Goal: Information Seeking & Learning: Stay updated

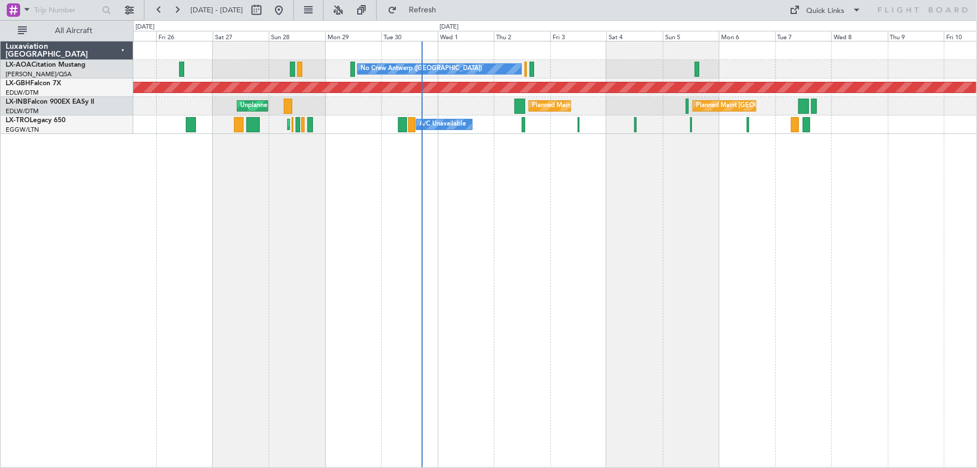
click at [535, 180] on div "No Crew Antwerp ([GEOGRAPHIC_DATA]) No Crew [GEOGRAPHIC_DATA] ([GEOGRAPHIC_DATA…" at bounding box center [555, 254] width 844 height 427
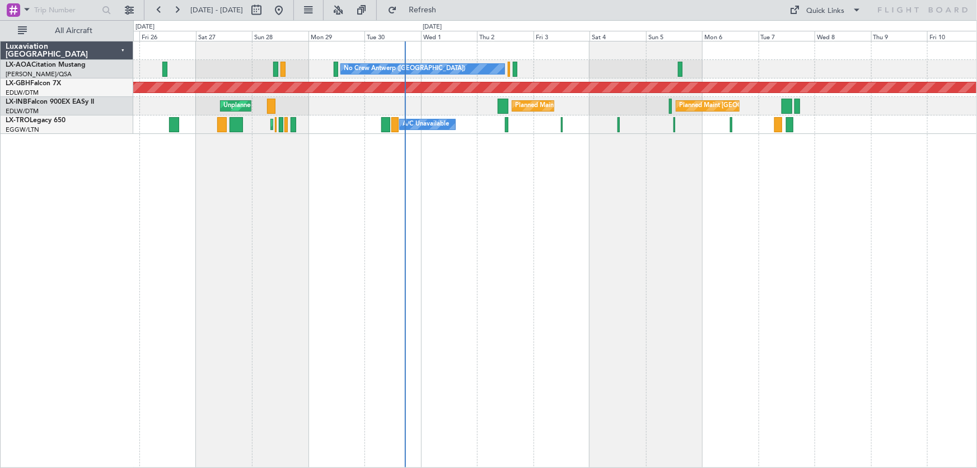
click at [482, 246] on div "No Crew Antwerp ([GEOGRAPHIC_DATA]) No Crew [GEOGRAPHIC_DATA] ([GEOGRAPHIC_DATA…" at bounding box center [555, 254] width 844 height 427
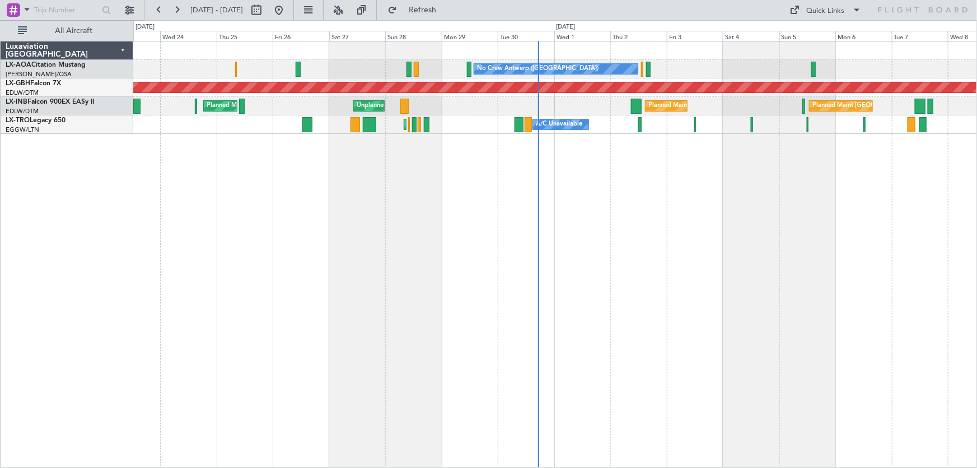
click at [431, 208] on div "No Crew Antwerp ([GEOGRAPHIC_DATA]) No Crew [GEOGRAPHIC_DATA] ([GEOGRAPHIC_DATA…" at bounding box center [555, 254] width 844 height 427
click at [657, 256] on div "No Crew Antwerp ([GEOGRAPHIC_DATA]) No Crew [GEOGRAPHIC_DATA] ([GEOGRAPHIC_DATA…" at bounding box center [555, 254] width 844 height 427
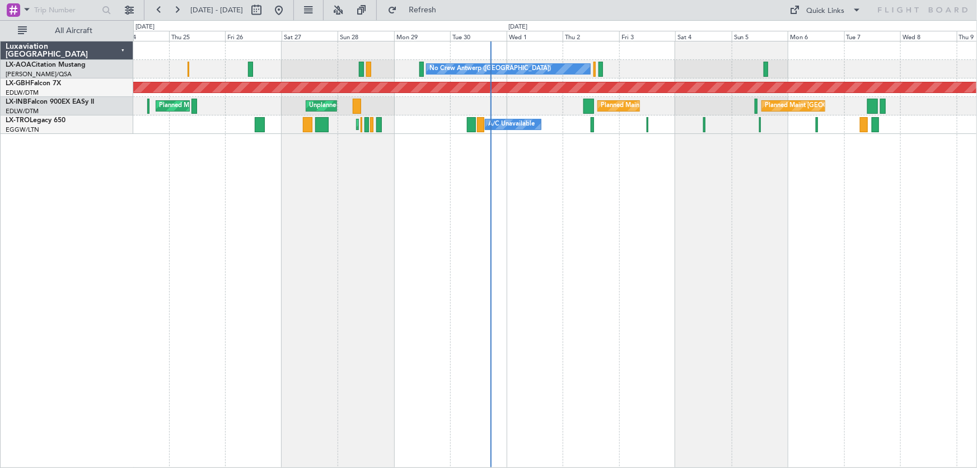
click at [599, 218] on div "No Crew Antwerp ([GEOGRAPHIC_DATA]) No Crew [GEOGRAPHIC_DATA] ([GEOGRAPHIC_DATA…" at bounding box center [555, 254] width 844 height 427
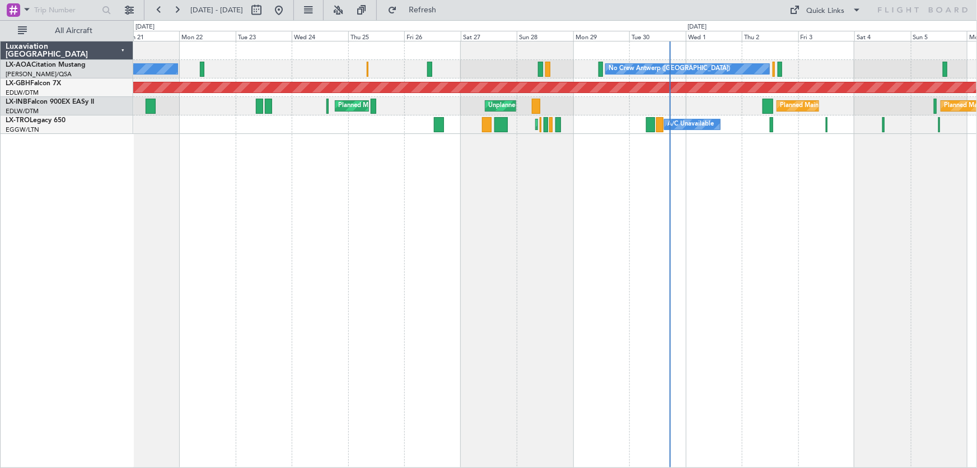
click at [585, 225] on div "No Crew Antwerp ([GEOGRAPHIC_DATA]) No [GEOGRAPHIC_DATA] ([GEOGRAPHIC_DATA]) [G…" at bounding box center [555, 254] width 844 height 427
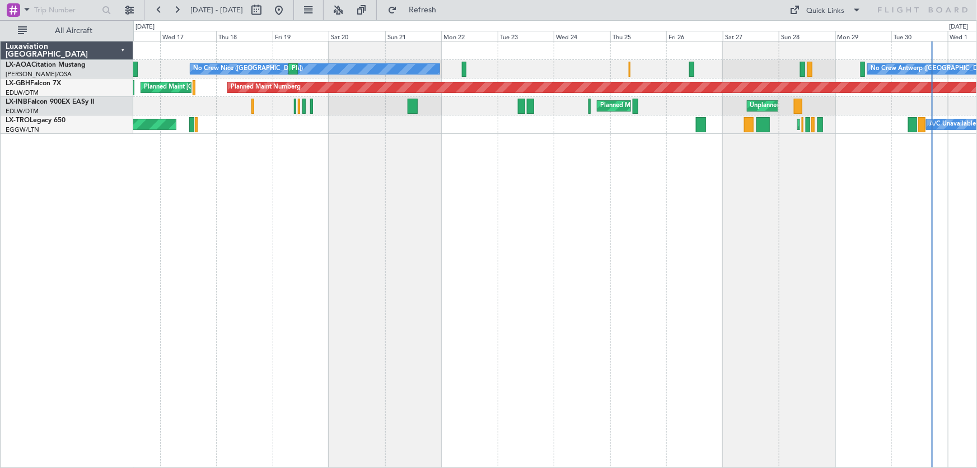
click at [579, 211] on div "No Crew Antwerp ([GEOGRAPHIC_DATA]) No [GEOGRAPHIC_DATA] ([GEOGRAPHIC_DATA]) [G…" at bounding box center [555, 254] width 844 height 427
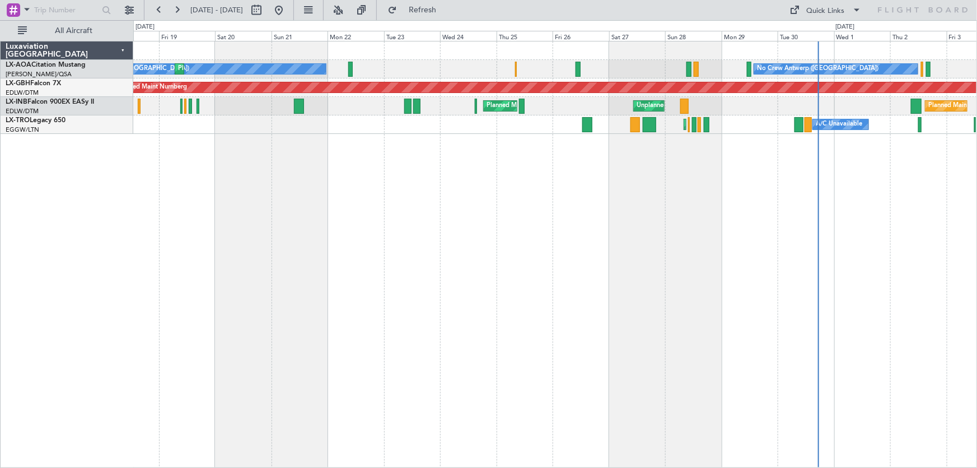
click at [618, 249] on div "No Crew Antwerp ([GEOGRAPHIC_DATA]) No [GEOGRAPHIC_DATA] ([GEOGRAPHIC_DATA]) [G…" at bounding box center [555, 254] width 844 height 427
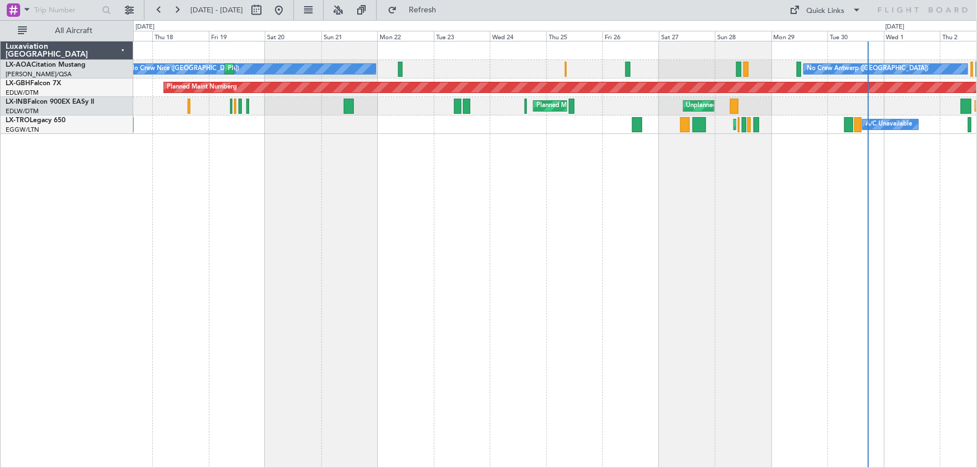
click at [512, 248] on div "No Crew Antwerp ([GEOGRAPHIC_DATA]) No [GEOGRAPHIC_DATA] ([GEOGRAPHIC_DATA]) [G…" at bounding box center [555, 254] width 844 height 427
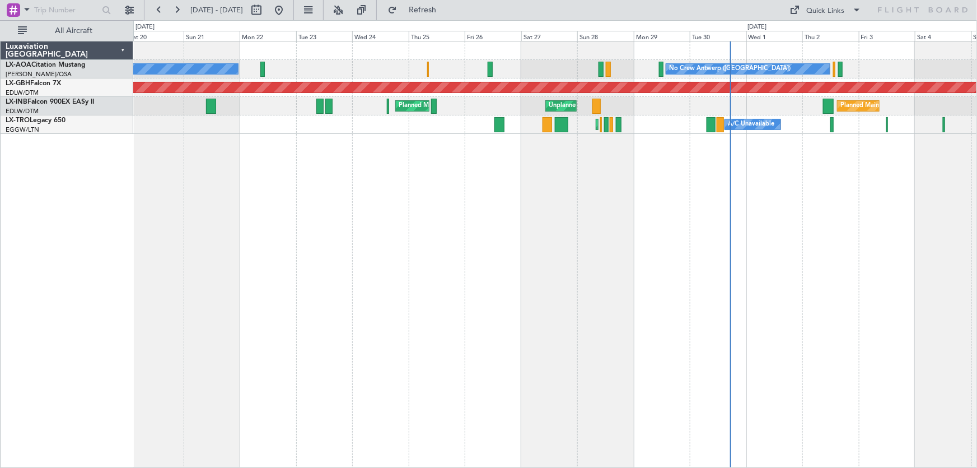
click at [656, 225] on div "No Crew Antwerp ([GEOGRAPHIC_DATA]) No [GEOGRAPHIC_DATA] ([GEOGRAPHIC_DATA]) [G…" at bounding box center [555, 254] width 844 height 427
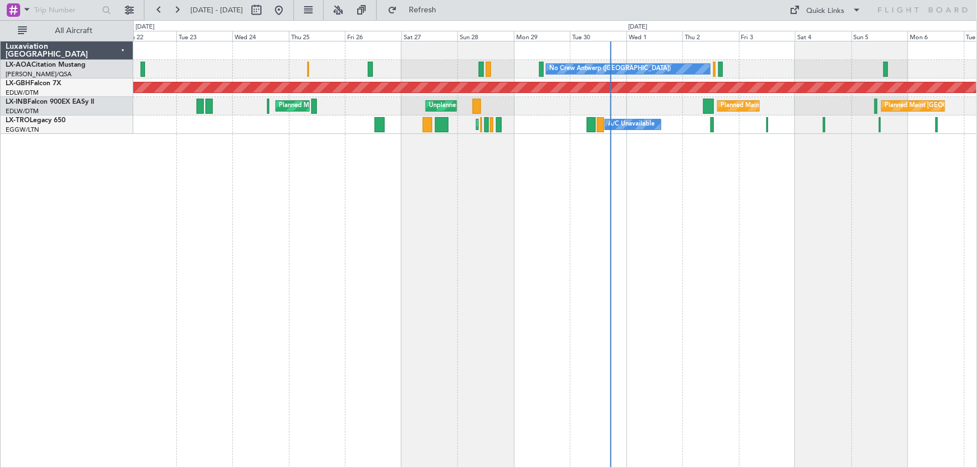
click at [583, 233] on div "No Crew Antwerp ([GEOGRAPHIC_DATA]) [GEOGRAPHIC_DATA] ([GEOGRAPHIC_DATA]) No [G…" at bounding box center [555, 254] width 844 height 427
click at [717, 213] on div "No Crew Antwerp ([GEOGRAPHIC_DATA]) [GEOGRAPHIC_DATA] ([GEOGRAPHIC_DATA]) No [G…" at bounding box center [555, 254] width 844 height 427
